Goal: Find specific page/section: Find specific page/section

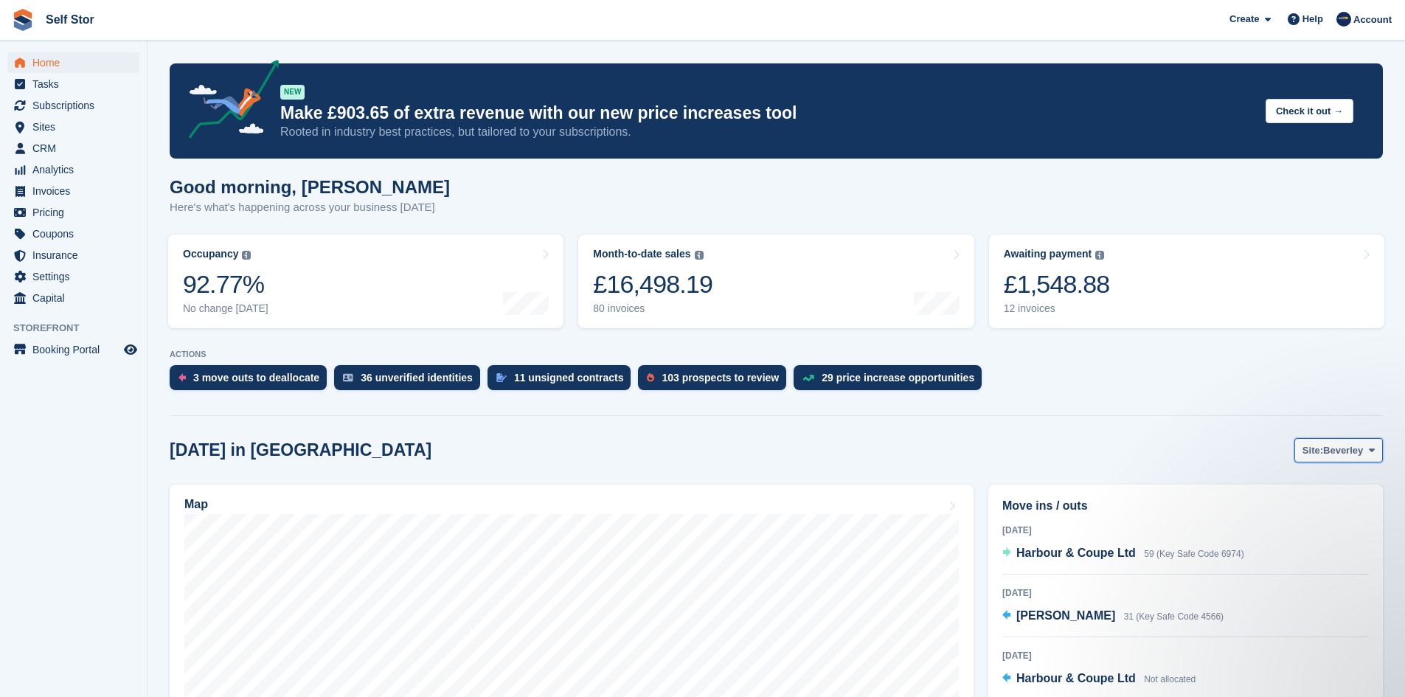
click at [1346, 456] on span "Beverley" at bounding box center [1343, 450] width 40 height 15
click at [1263, 515] on link "Hull" at bounding box center [1312, 511] width 128 height 27
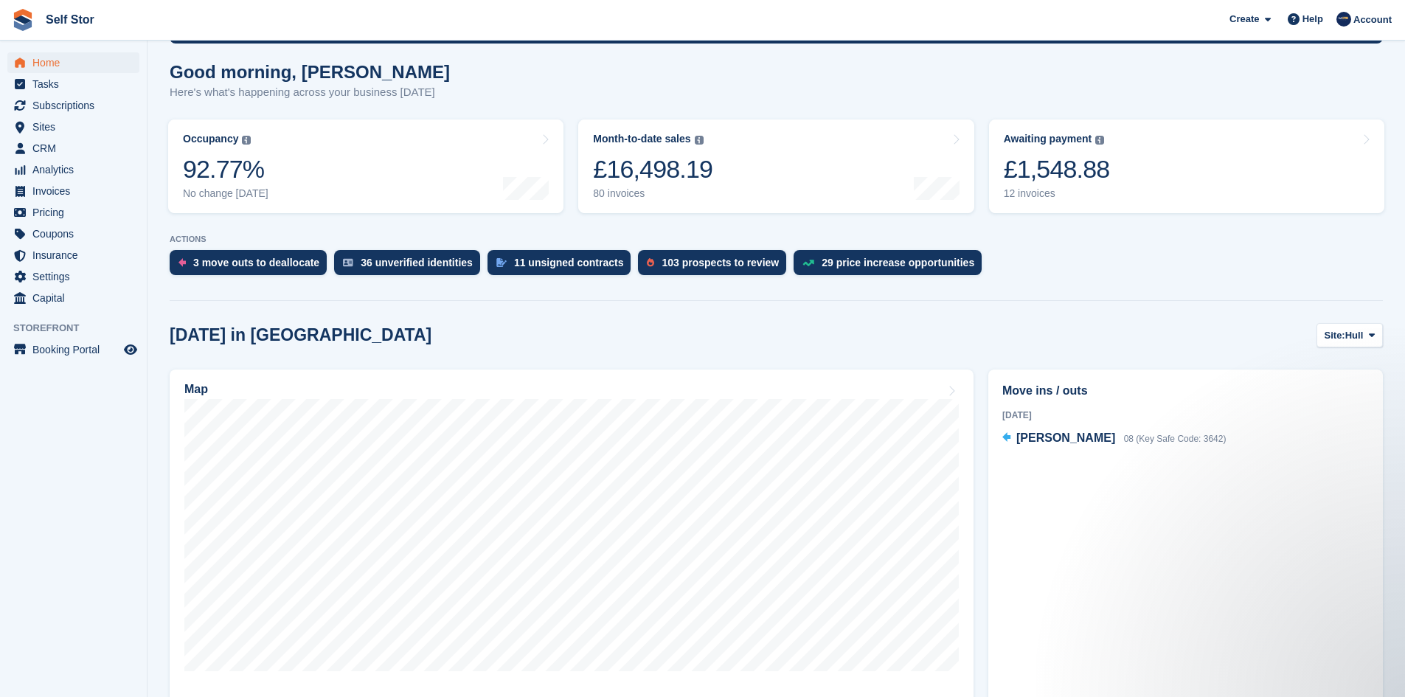
scroll to position [295, 0]
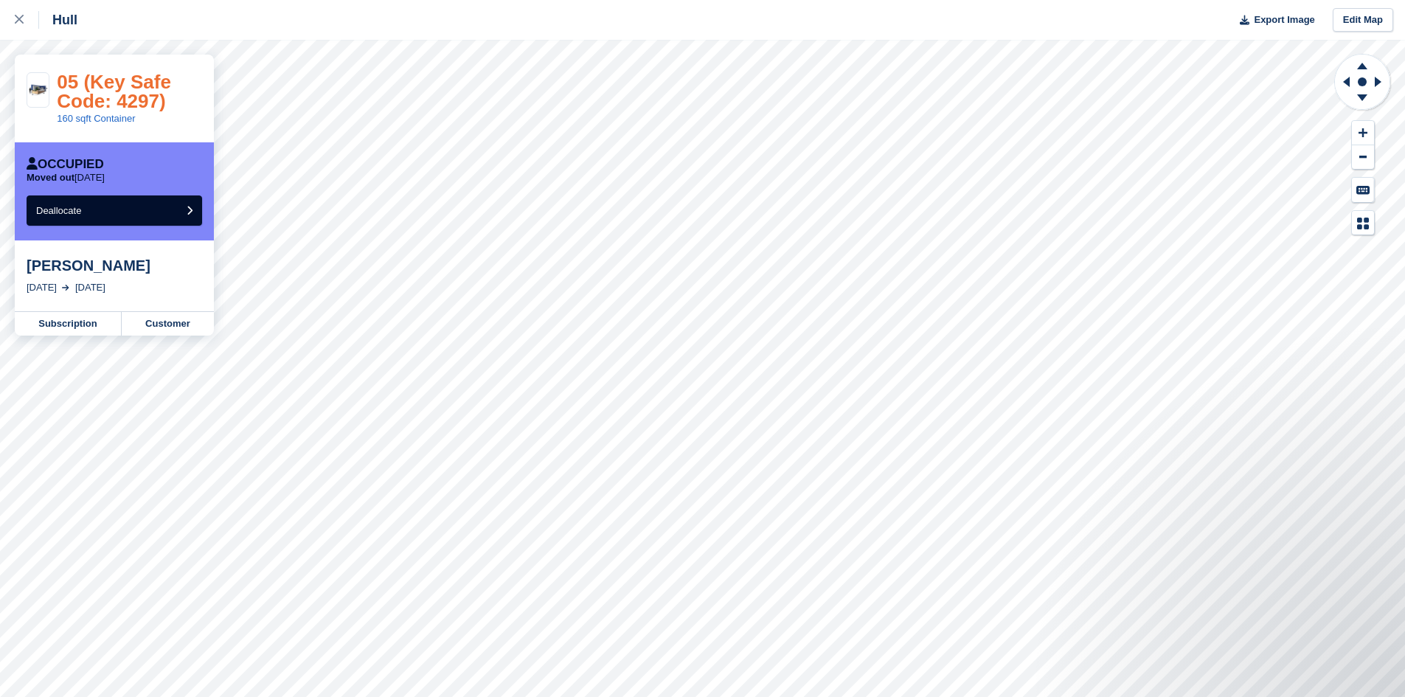
click at [125, 90] on link "05 (Key Safe Code: 4297)" at bounding box center [114, 91] width 114 height 41
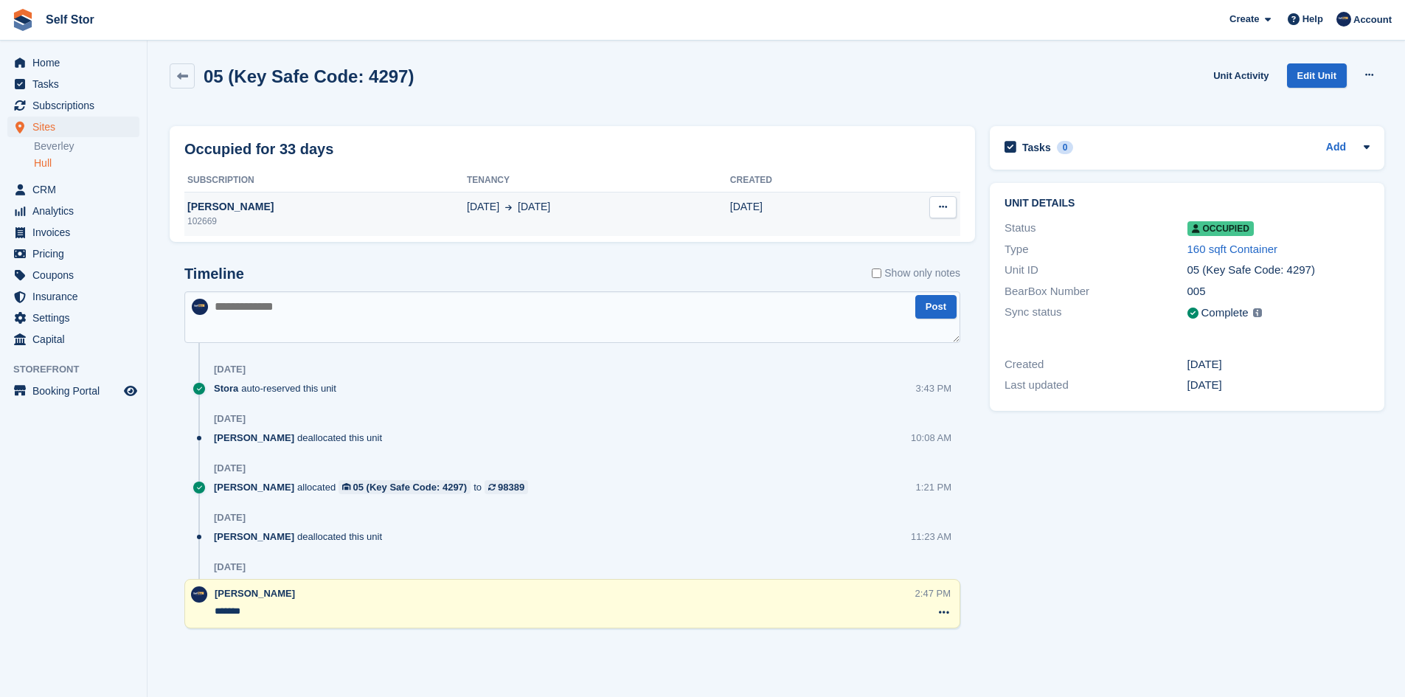
click at [939, 210] on icon at bounding box center [943, 207] width 8 height 10
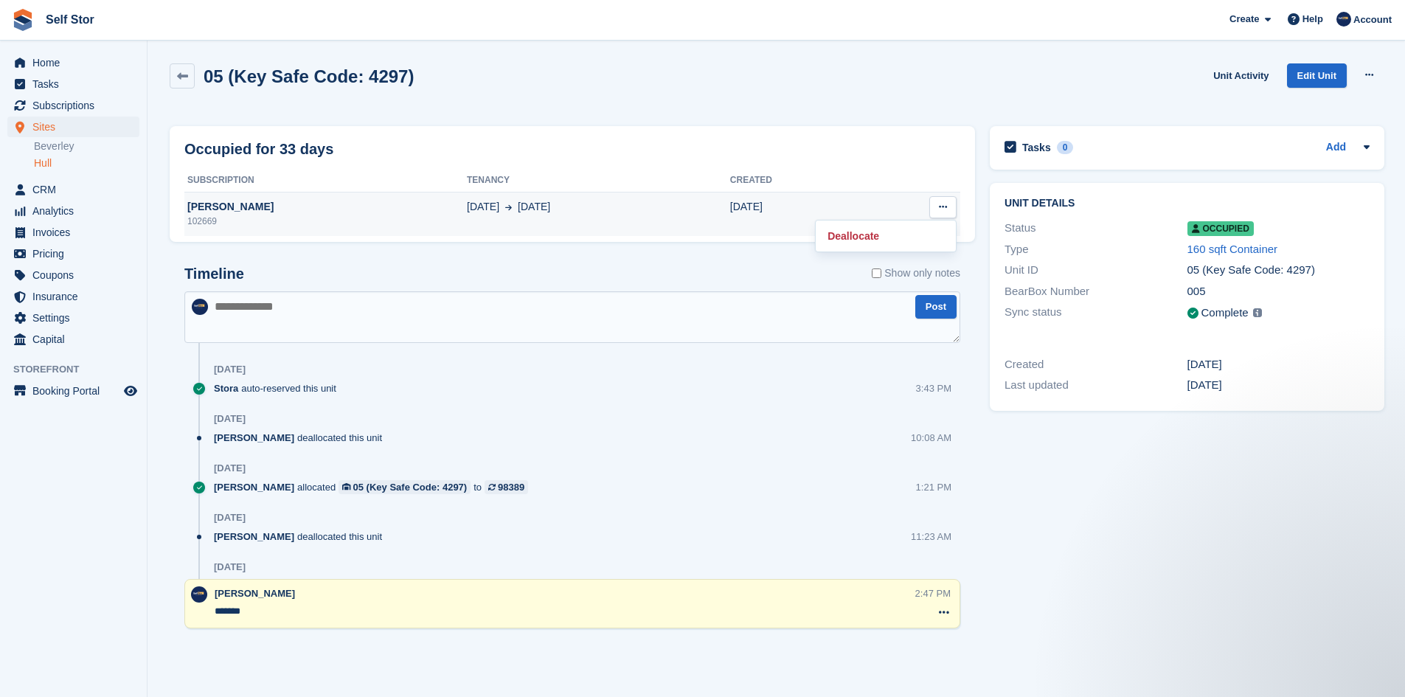
click at [266, 218] on div "102669" at bounding box center [325, 221] width 282 height 13
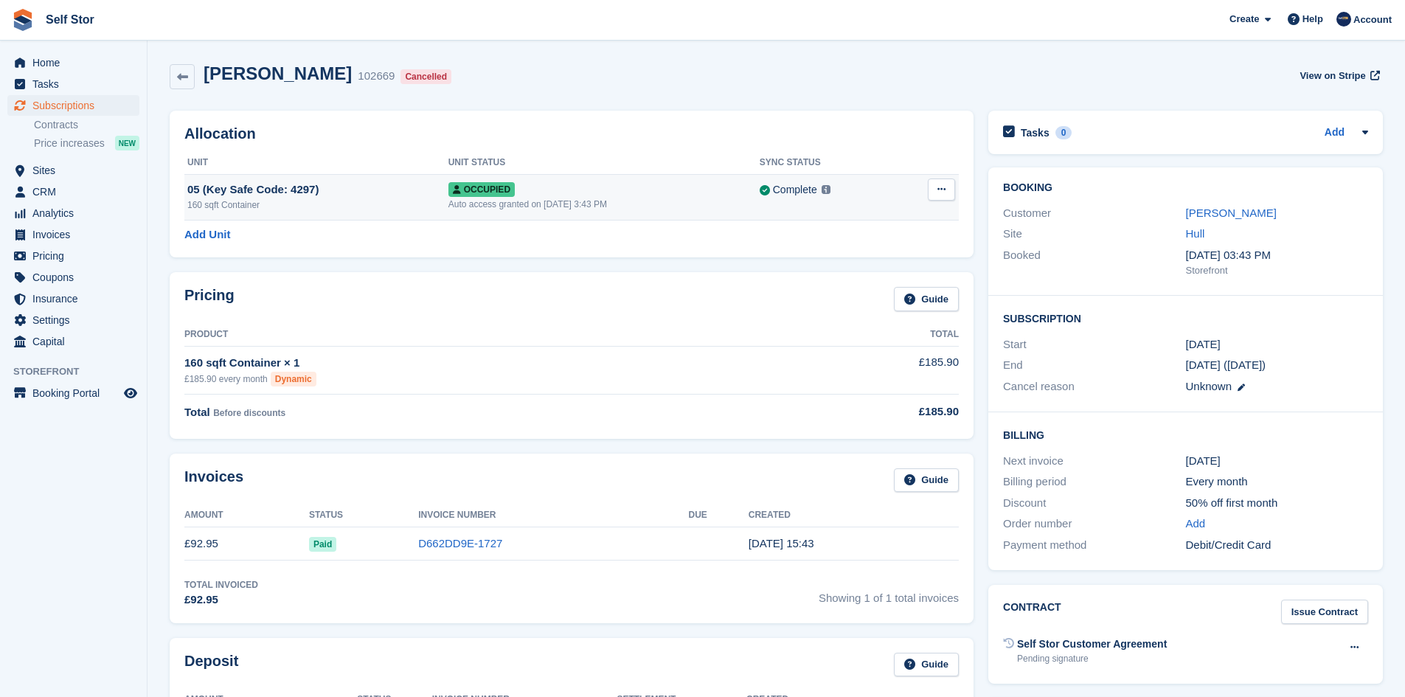
click at [944, 189] on icon at bounding box center [941, 189] width 8 height 10
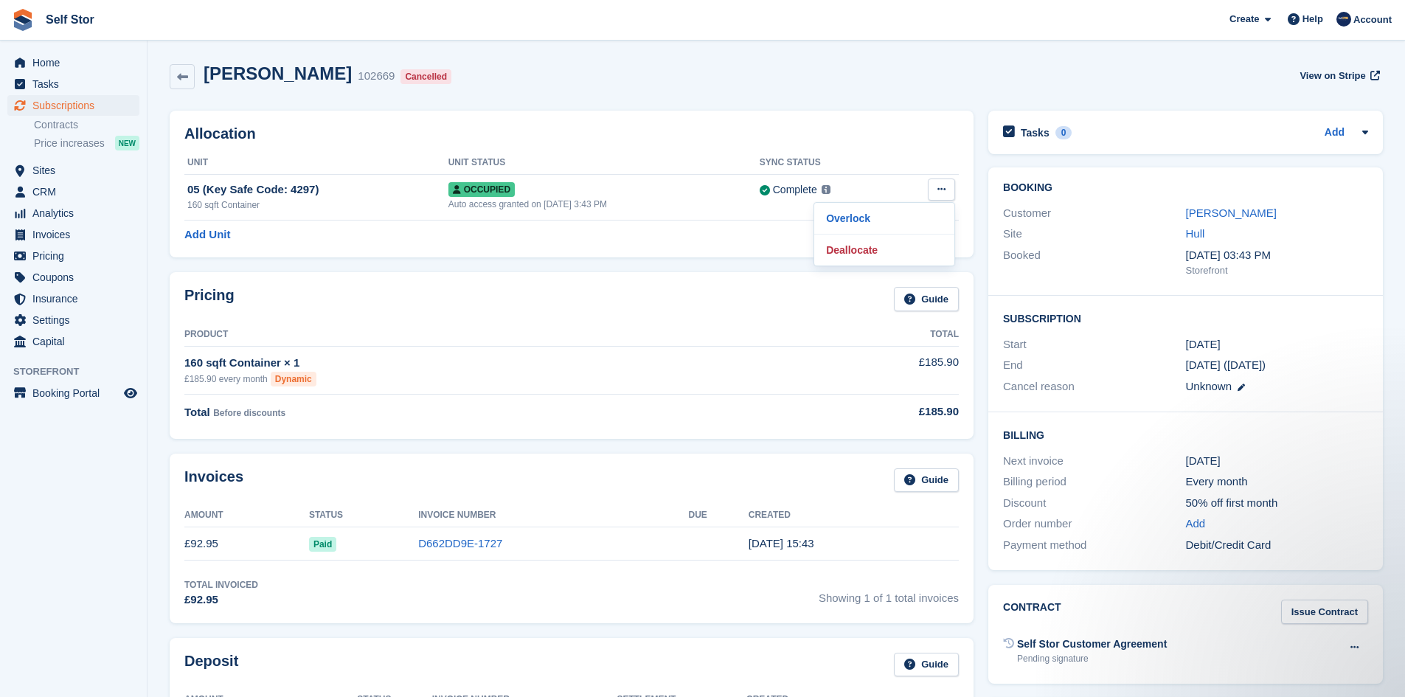
drag, startPoint x: 852, startPoint y: 216, endPoint x: 777, endPoint y: 96, distance: 141.4
click at [852, 216] on p "Overlock" at bounding box center [884, 218] width 128 height 19
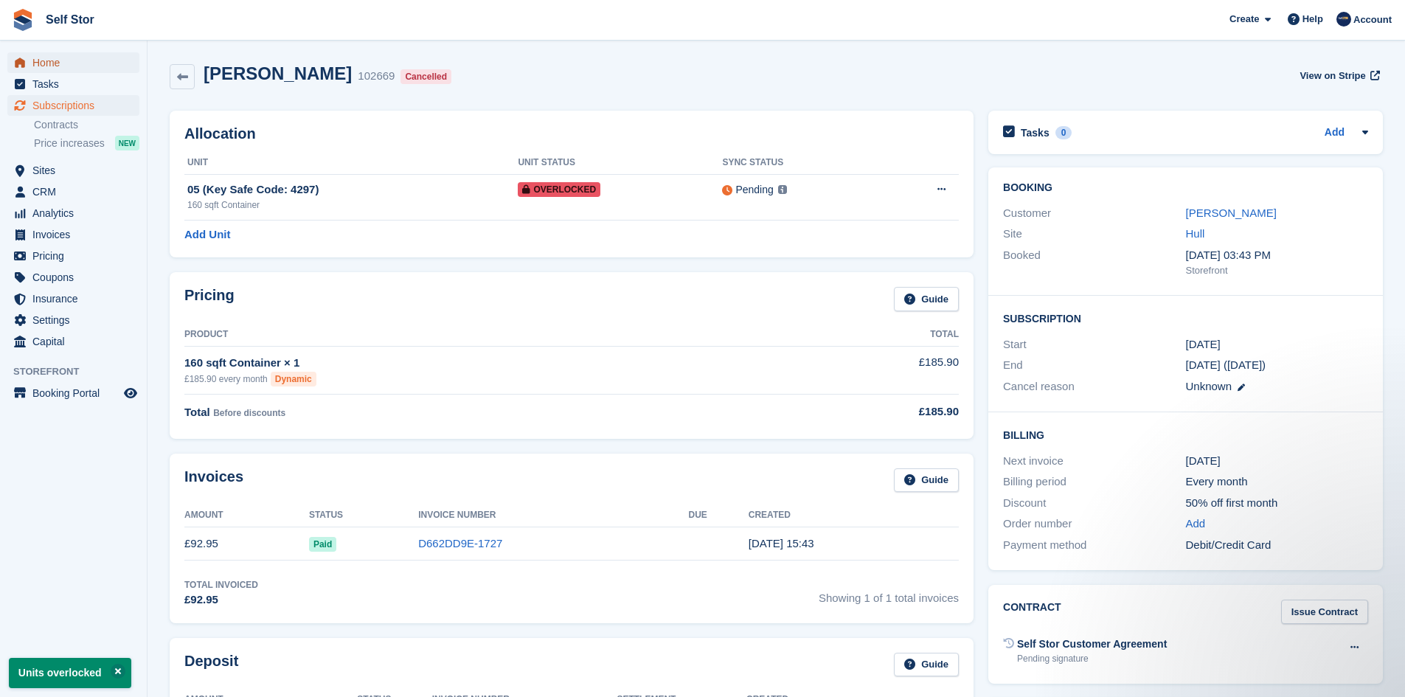
click at [56, 66] on span "Home" at bounding box center [76, 62] width 88 height 21
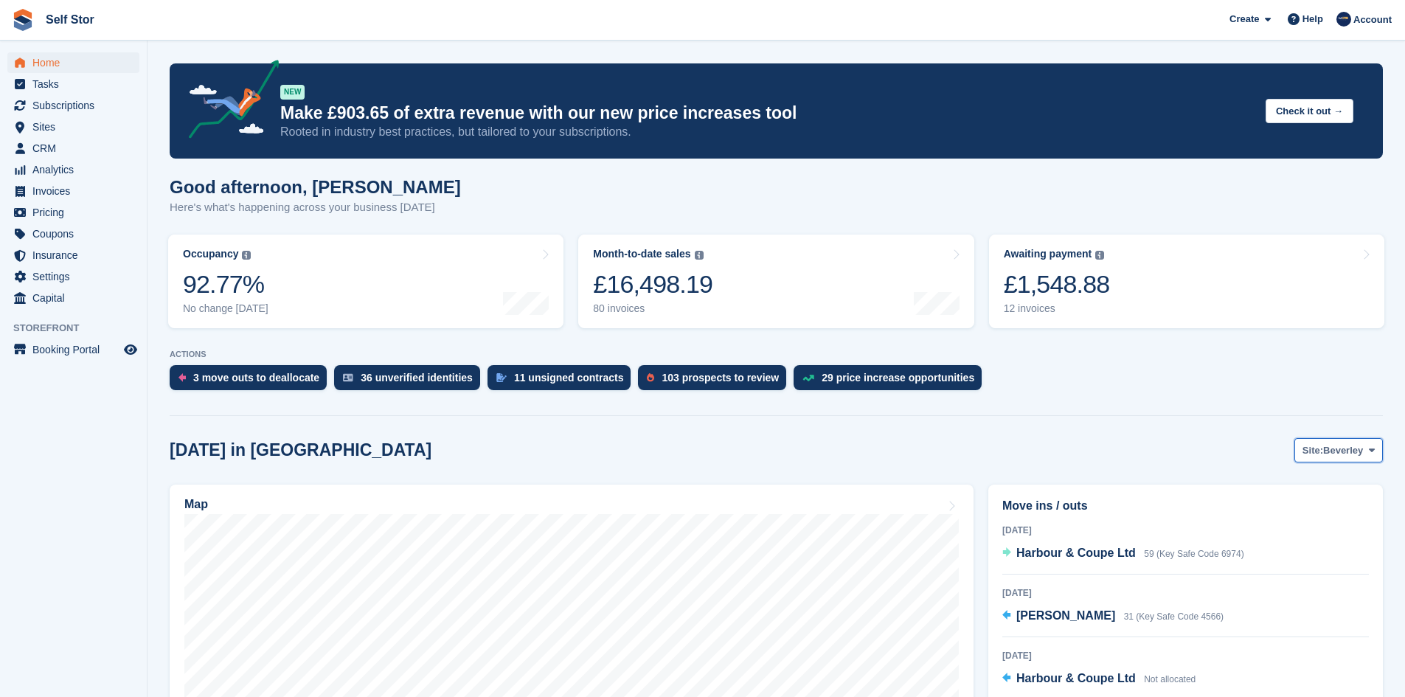
click at [1346, 448] on span "Beverley" at bounding box center [1343, 450] width 40 height 15
click at [1312, 506] on link "Hull" at bounding box center [1312, 511] width 128 height 27
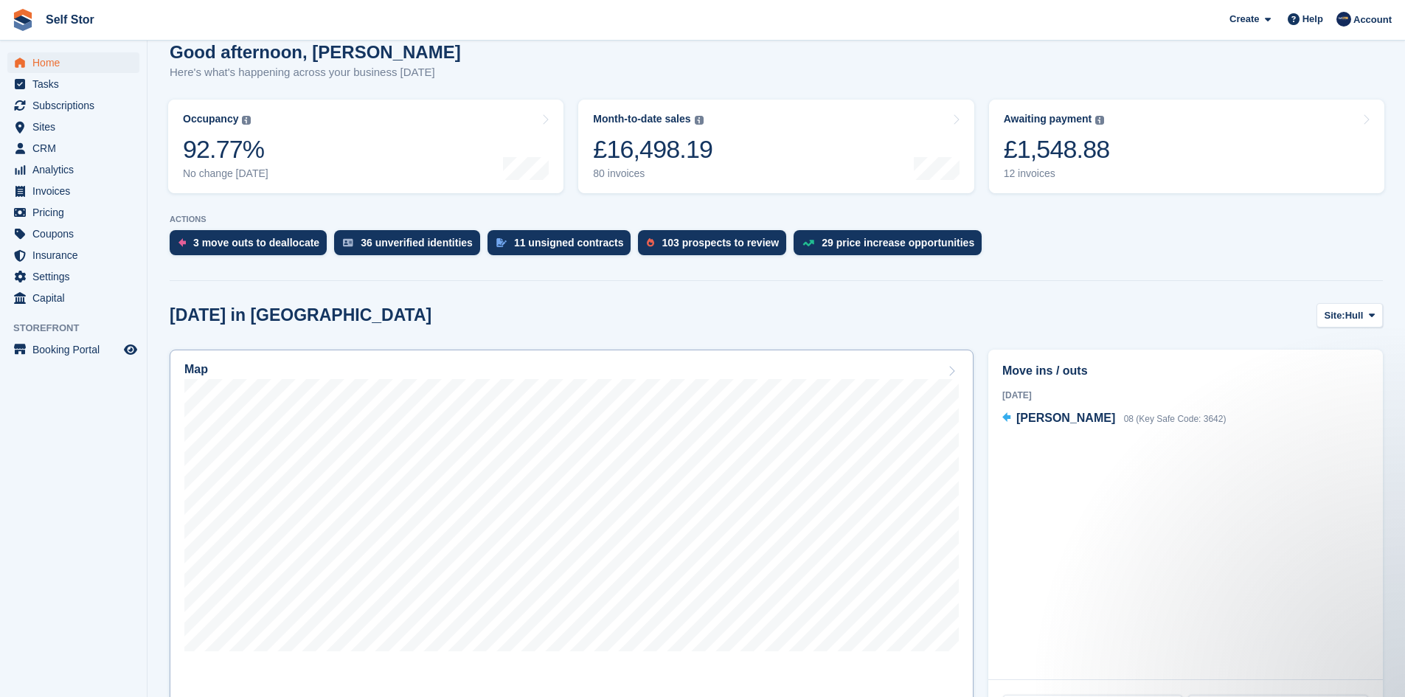
scroll to position [295, 0]
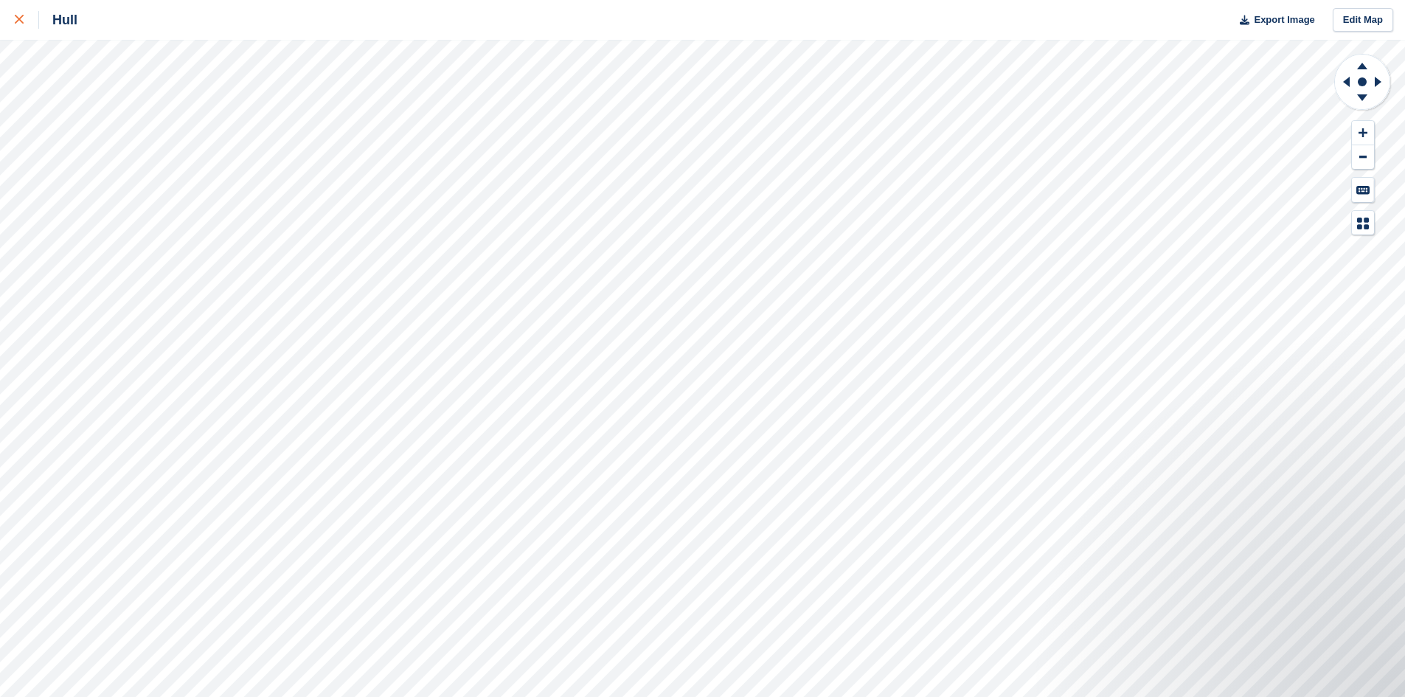
click at [25, 14] on div at bounding box center [27, 20] width 24 height 18
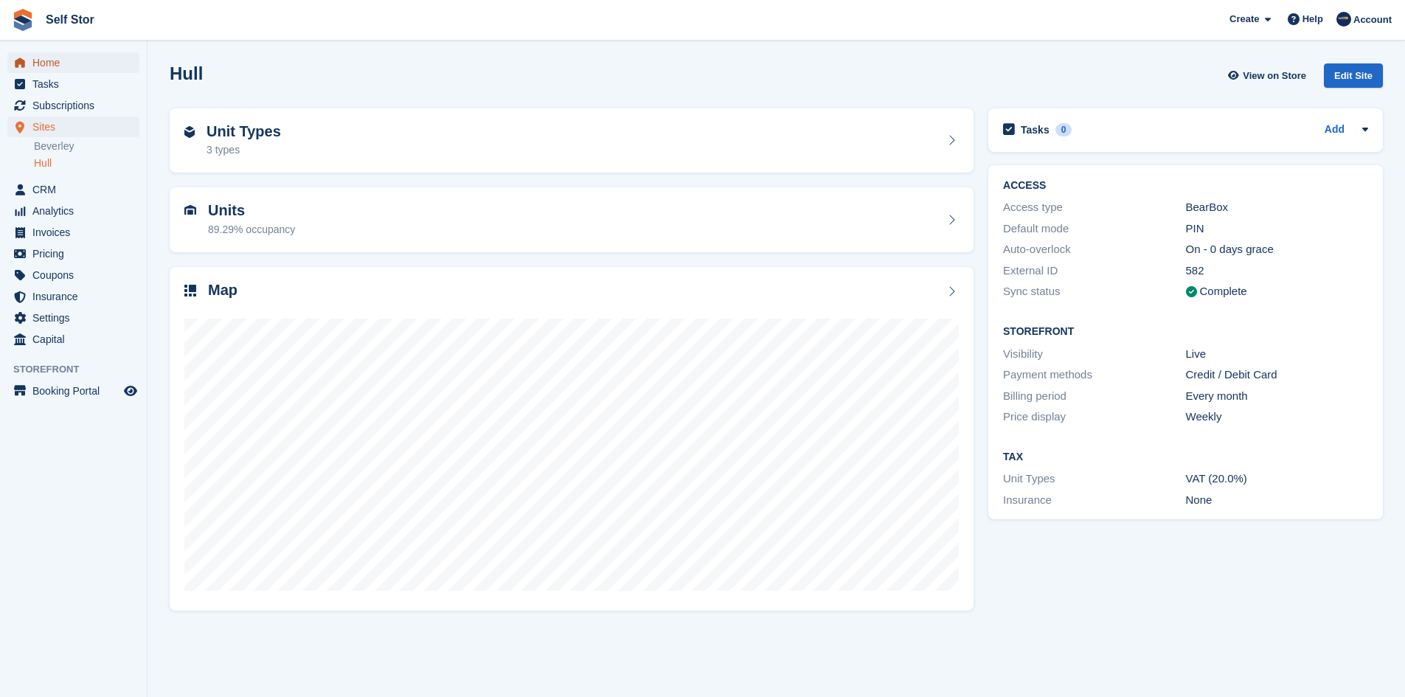
click at [66, 63] on span "Home" at bounding box center [76, 62] width 88 height 21
